Goal: Task Accomplishment & Management: Manage account settings

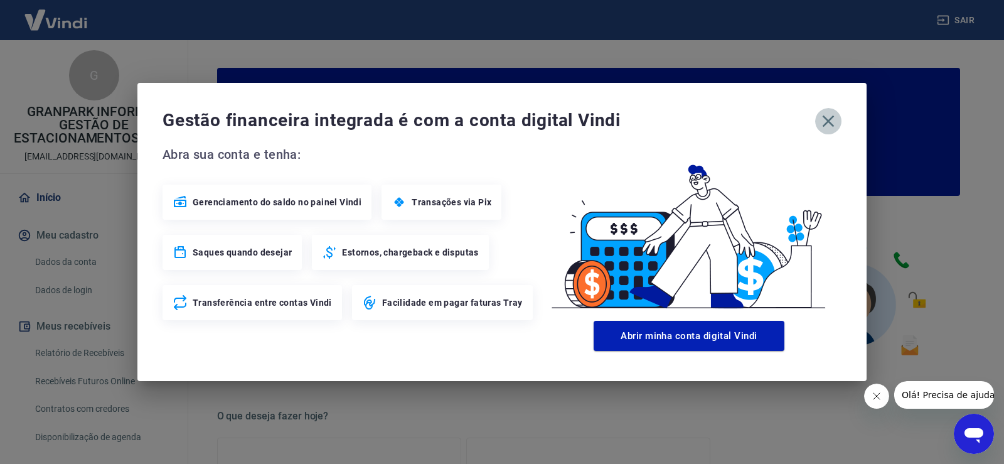
click at [827, 121] on icon "button" at bounding box center [829, 121] width 20 height 20
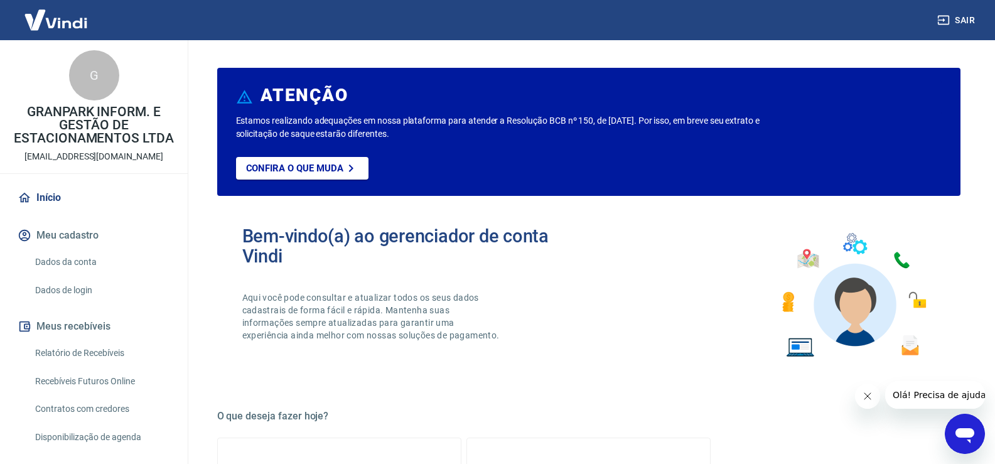
click at [73, 356] on link "Relatório de Recebíveis" at bounding box center [101, 353] width 142 height 26
